Goal: Navigation & Orientation: Understand site structure

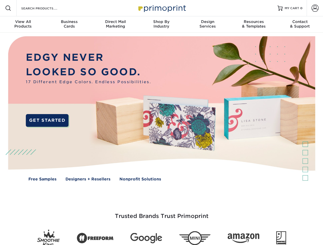
click at [161, 123] on img at bounding box center [161, 113] width 319 height 160
click at [8, 8] on span at bounding box center [8, 8] width 6 height 6
click at [314, 8] on span at bounding box center [314, 8] width 7 height 7
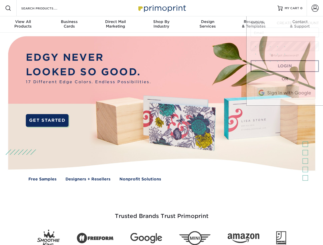
click at [23, 25] on div "View All Products" at bounding box center [23, 23] width 46 height 9
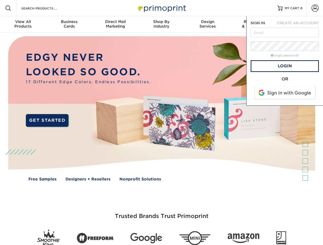
click at [69, 25] on div "Business Cards" at bounding box center [69, 23] width 46 height 9
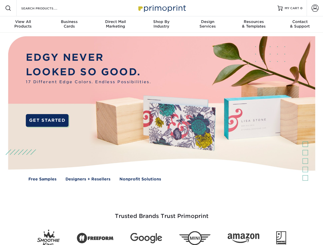
click at [115, 25] on div "Direct Mail Marketing" at bounding box center [115, 23] width 46 height 9
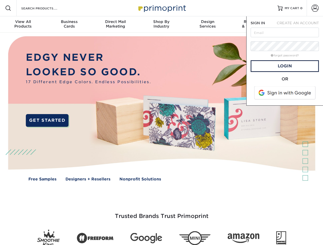
click at [161, 25] on div "Shop By Industry" at bounding box center [161, 23] width 46 height 9
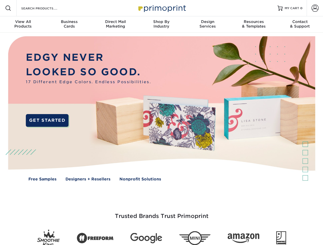
click at [207, 25] on div "Design Services" at bounding box center [207, 23] width 46 height 9
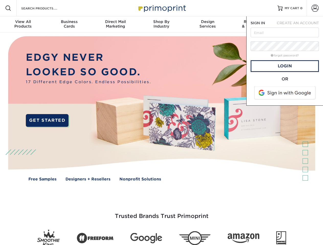
click at [253, 25] on span "SIGN IN" at bounding box center [257, 23] width 14 height 4
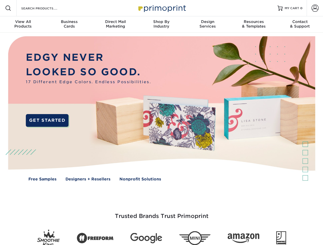
click at [300, 25] on div "Contact & Support" at bounding box center [300, 23] width 46 height 9
